Goal: Check status: Check status

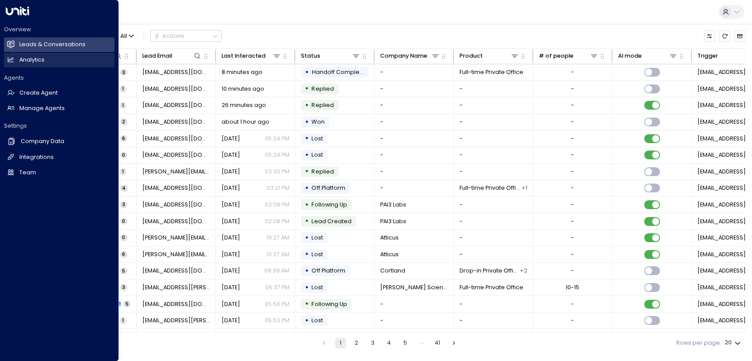
click at [13, 59] on icon at bounding box center [11, 59] width 6 height 5
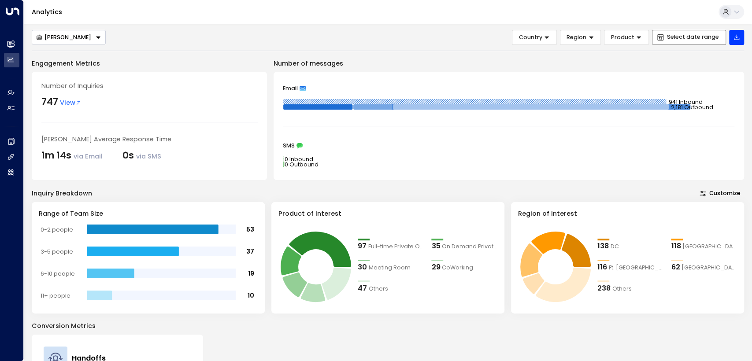
click at [693, 34] on span "Select date range" at bounding box center [693, 37] width 52 height 6
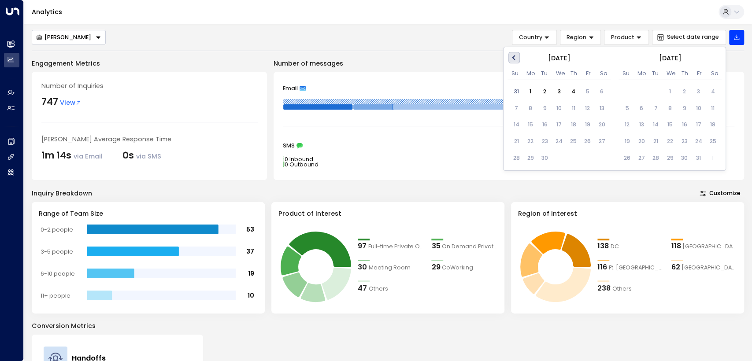
click at [516, 61] on button "Previous Month" at bounding box center [514, 57] width 11 height 11
click at [587, 94] on div "1" at bounding box center [588, 91] width 14 height 14
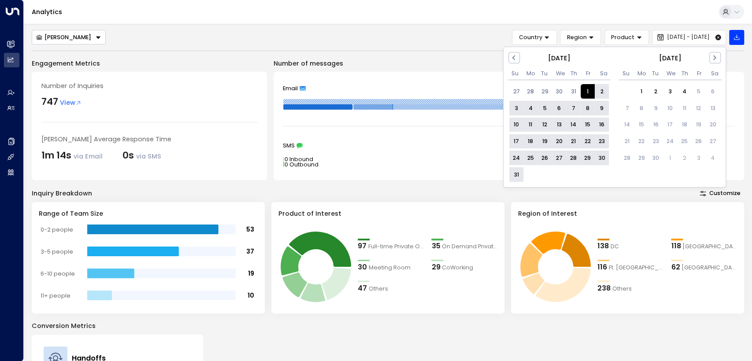
click at [522, 174] on div "31" at bounding box center [517, 175] width 14 height 14
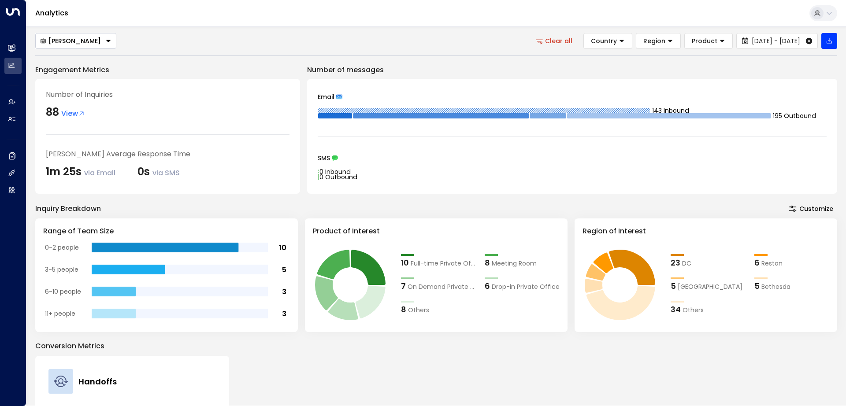
drag, startPoint x: 730, startPoint y: 0, endPoint x: 512, endPoint y: 84, distance: 233.5
click at [512, 84] on div "Email 143 Inbound 195 Outbound SMS 0 Inbound 0 Outbound" at bounding box center [572, 136] width 530 height 115
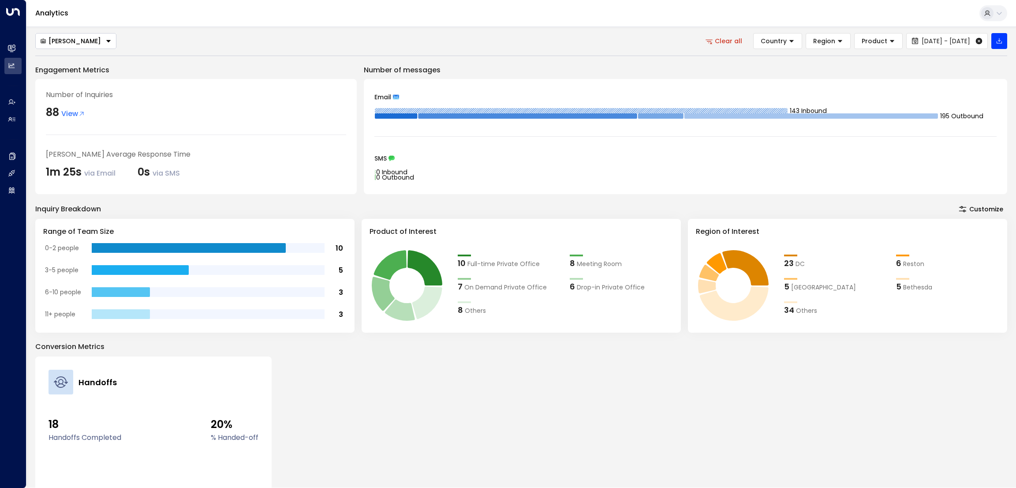
drag, startPoint x: 816, startPoint y: 0, endPoint x: 670, endPoint y: 387, distance: 413.9
click at [670, 361] on div "Handoffs 18 Handoffs Completed 20% % Handed-off View Details" at bounding box center [521, 454] width 972 height 197
click at [752, 357] on div "Handoffs 18 Handoffs Completed 20% % Handed-off View Details" at bounding box center [521, 454] width 972 height 197
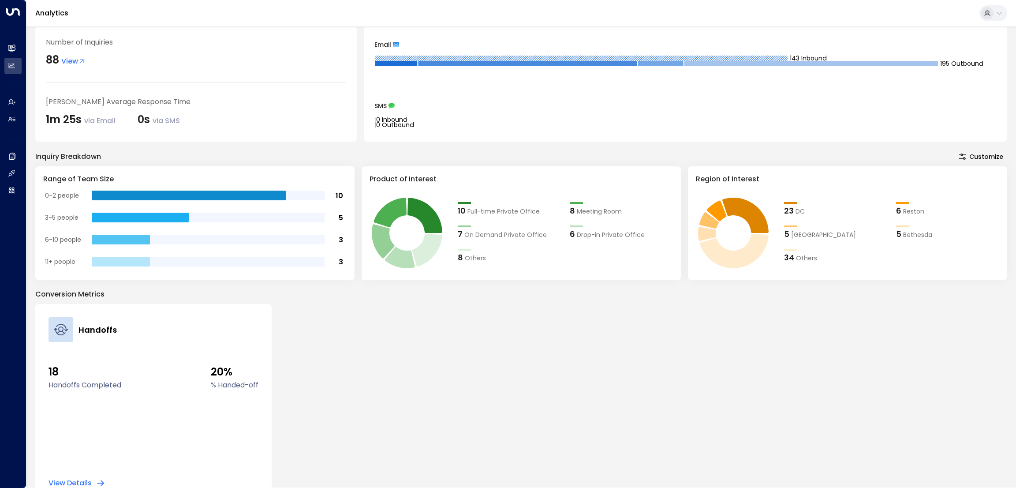
click at [752, 357] on div "Handoffs 18 Handoffs Completed 20% % Handed-off View Details" at bounding box center [521, 402] width 972 height 197
